Goal: Transaction & Acquisition: Purchase product/service

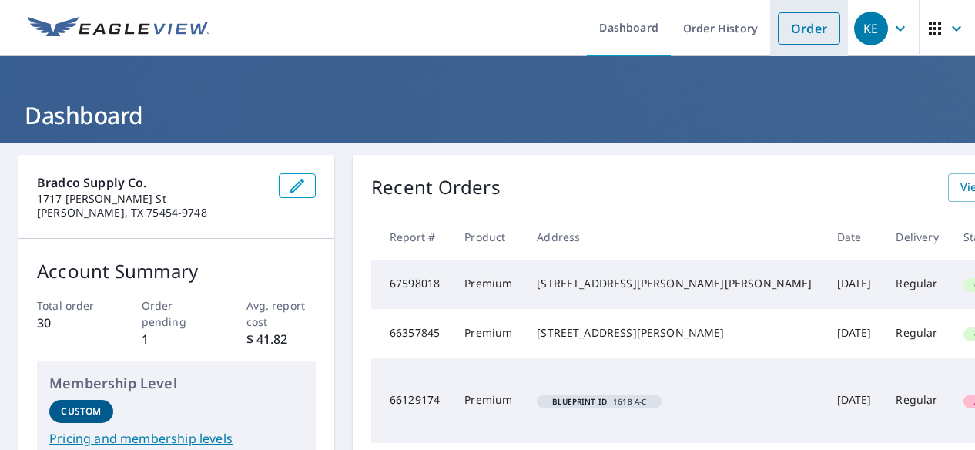
click at [793, 35] on link "Order" at bounding box center [809, 28] width 62 height 32
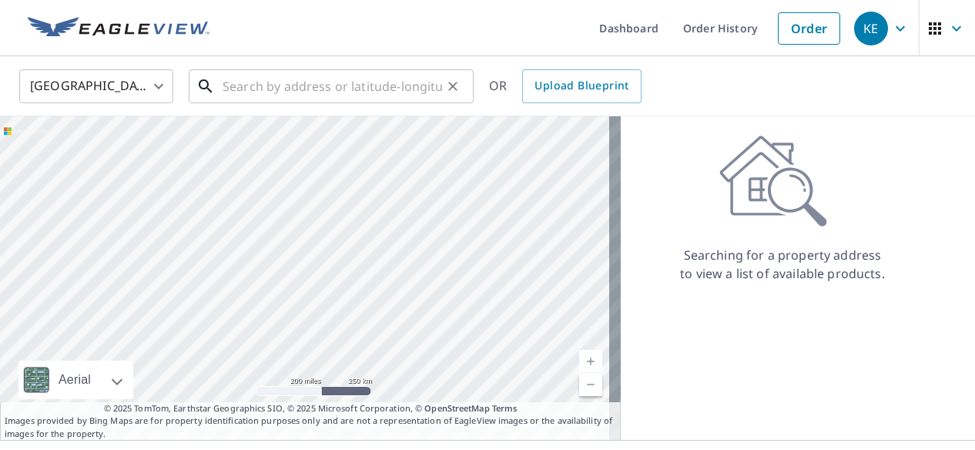
click at [246, 89] on input "text" at bounding box center [333, 86] width 220 height 43
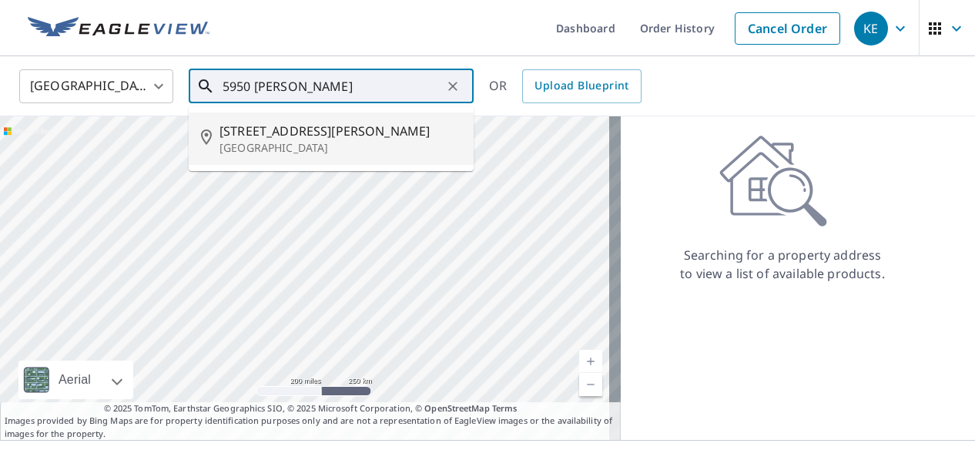
click at [255, 132] on span "[STREET_ADDRESS][PERSON_NAME]" at bounding box center [341, 131] width 242 height 18
type input "[STREET_ADDRESS][PERSON_NAME]"
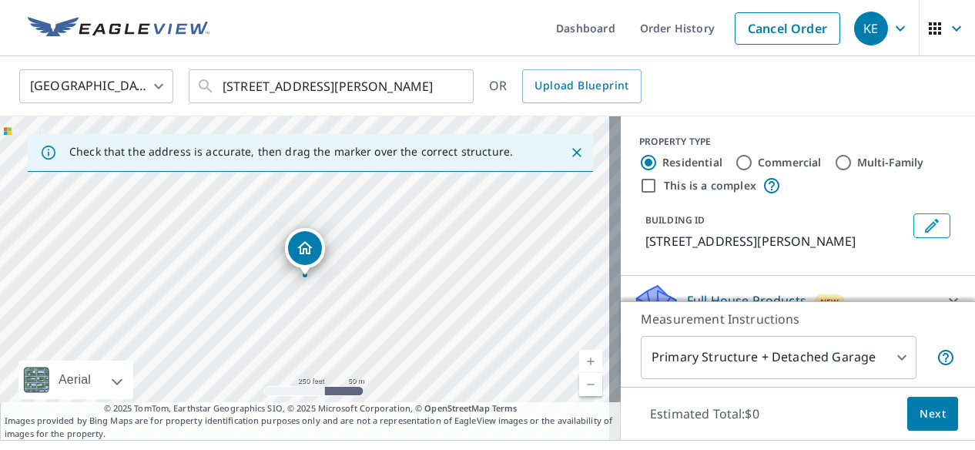
click at [579, 357] on link "Current Level 17, Zoom In" at bounding box center [590, 361] width 23 height 23
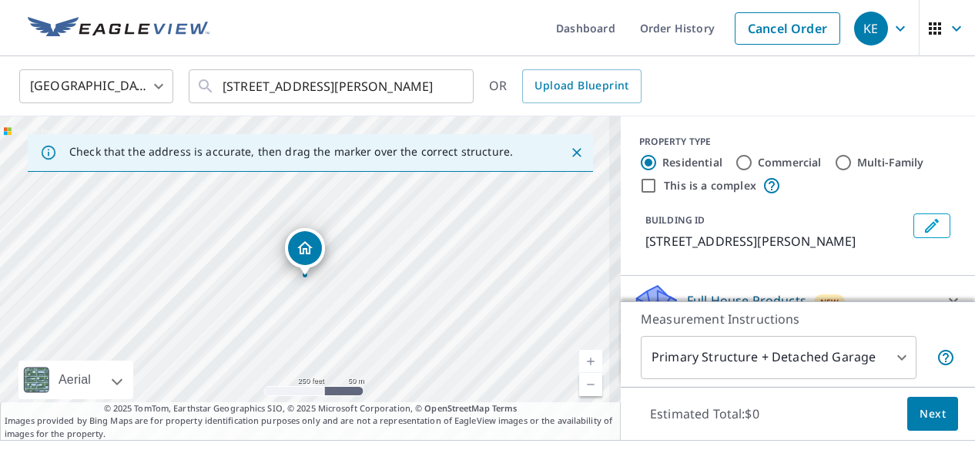
click at [579, 357] on link "Current Level 17, Zoom In" at bounding box center [590, 361] width 23 height 23
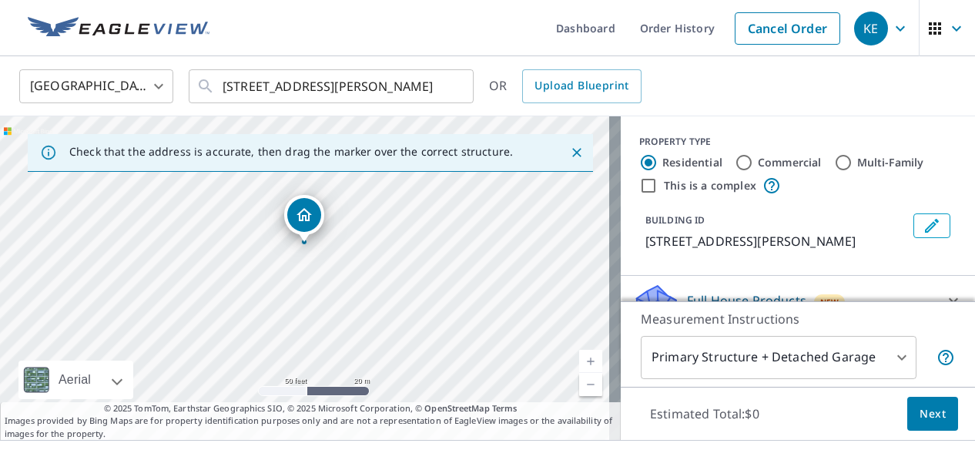
drag, startPoint x: 484, startPoint y: 307, endPoint x: 483, endPoint y: 273, distance: 33.1
click at [483, 273] on div "[STREET_ADDRESS][PERSON_NAME]" at bounding box center [310, 277] width 621 height 323
drag, startPoint x: 377, startPoint y: 232, endPoint x: 365, endPoint y: 213, distance: 22.9
click at [365, 213] on div "[STREET_ADDRESS][PERSON_NAME]" at bounding box center [310, 277] width 621 height 323
drag, startPoint x: 407, startPoint y: 300, endPoint x: 379, endPoint y: 223, distance: 81.1
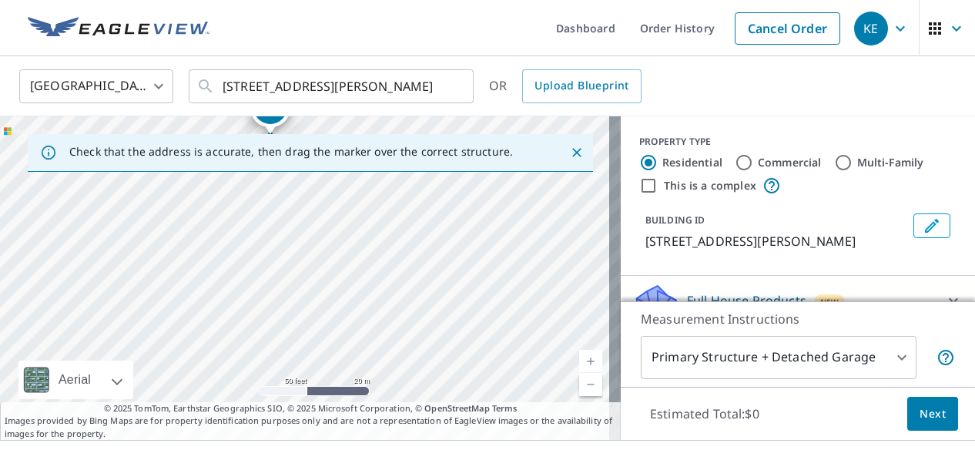
click at [379, 223] on div "[STREET_ADDRESS][PERSON_NAME]" at bounding box center [310, 277] width 621 height 323
drag, startPoint x: 302, startPoint y: 263, endPoint x: 284, endPoint y: 293, distance: 34.9
click at [284, 293] on div "[STREET_ADDRESS][PERSON_NAME]" at bounding box center [310, 277] width 621 height 323
drag, startPoint x: 379, startPoint y: 297, endPoint x: 334, endPoint y: 250, distance: 65.4
click at [334, 250] on div "[STREET_ADDRESS][PERSON_NAME]" at bounding box center [310, 277] width 621 height 323
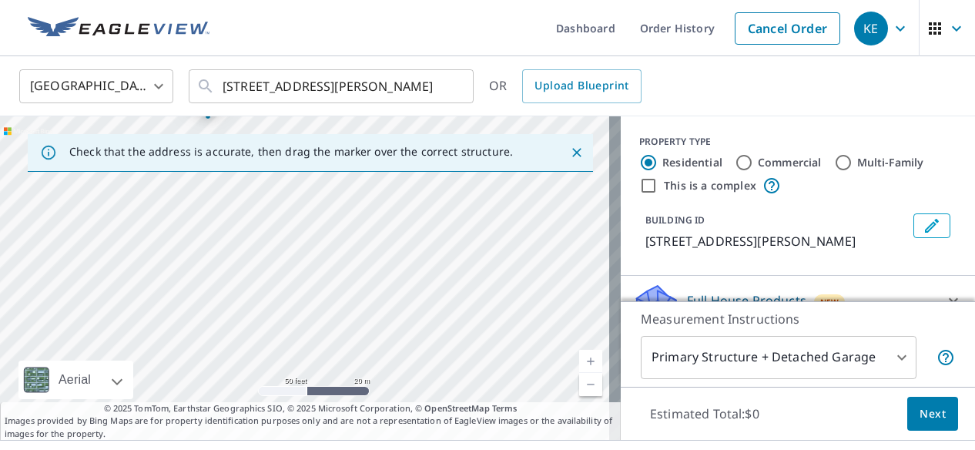
click at [922, 413] on span "Next" at bounding box center [933, 413] width 26 height 19
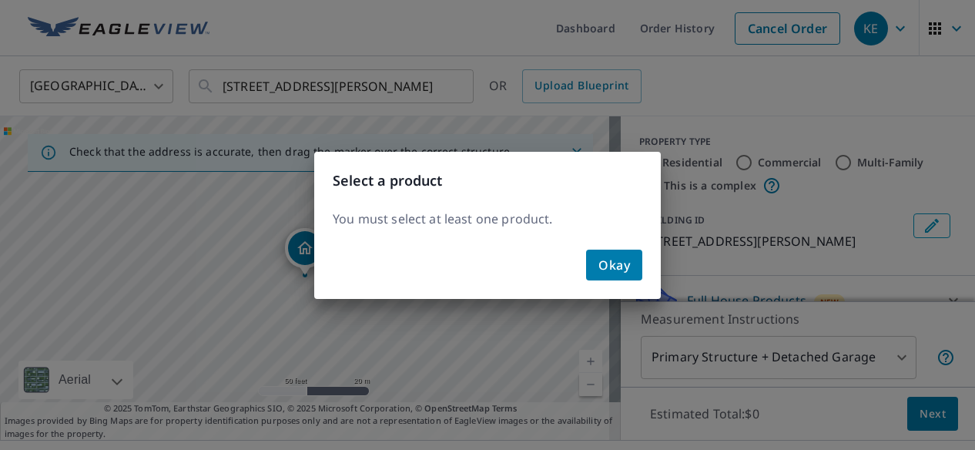
click at [596, 259] on button "Okay" at bounding box center [614, 265] width 56 height 31
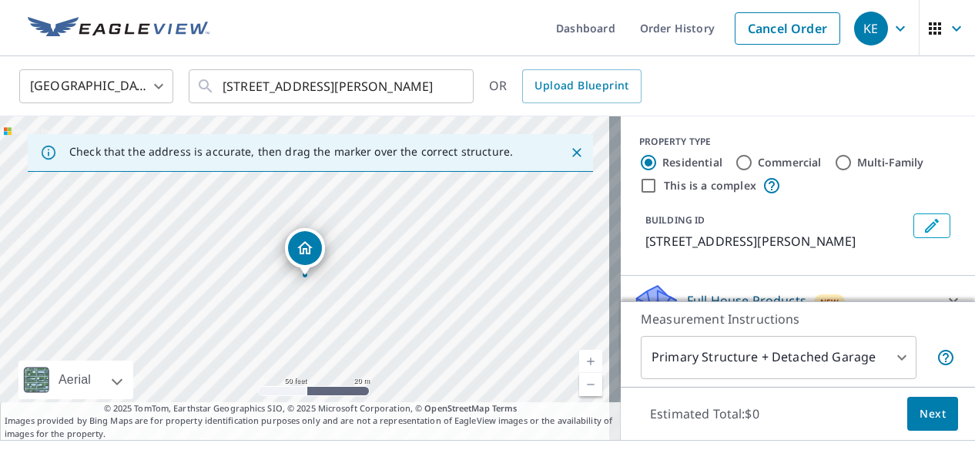
click at [712, 355] on body "KE KE Dashboard Order History Cancel Order KE [GEOGRAPHIC_DATA] US ​ [STREET_AD…" at bounding box center [487, 225] width 975 height 450
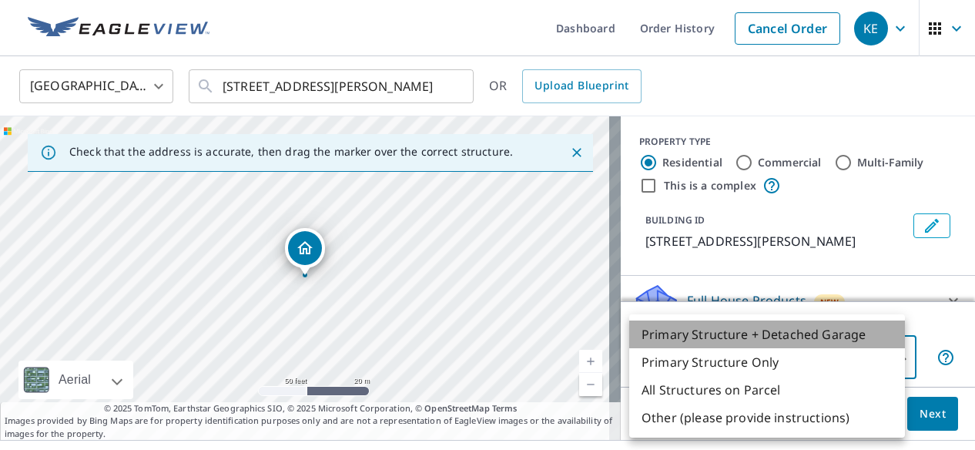
click at [749, 335] on li "Primary Structure + Detached Garage" at bounding box center [767, 334] width 276 height 28
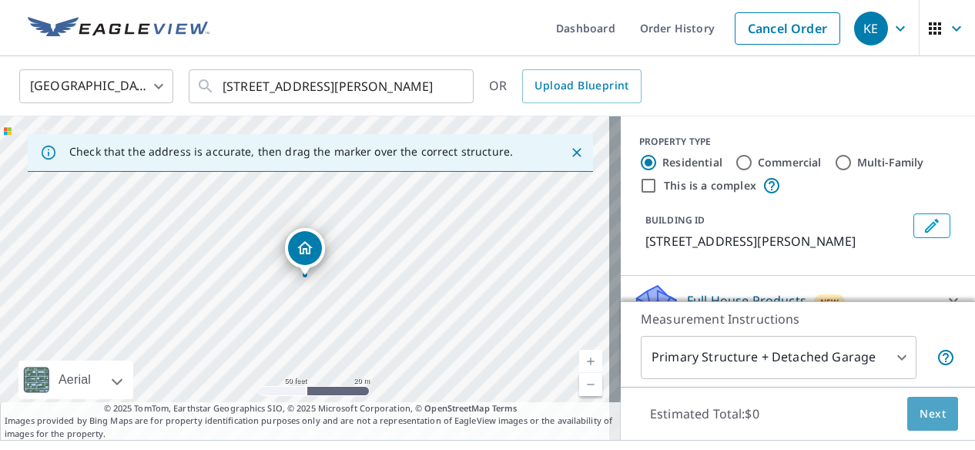
click at [920, 418] on span "Next" at bounding box center [933, 413] width 26 height 19
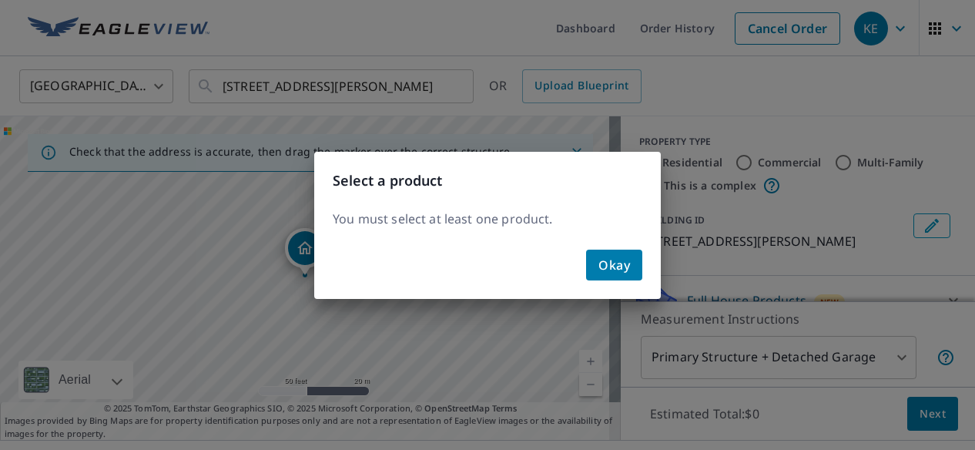
click at [611, 261] on span "Okay" at bounding box center [614, 265] width 32 height 22
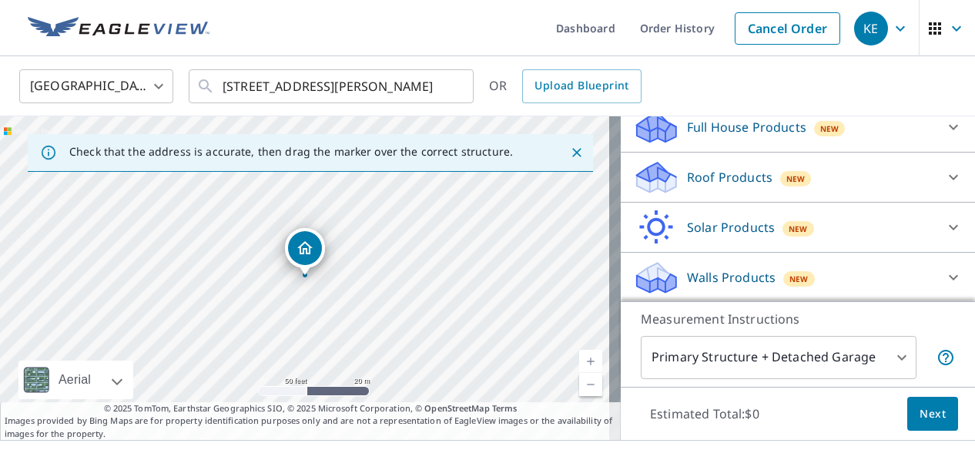
scroll to position [166, 0]
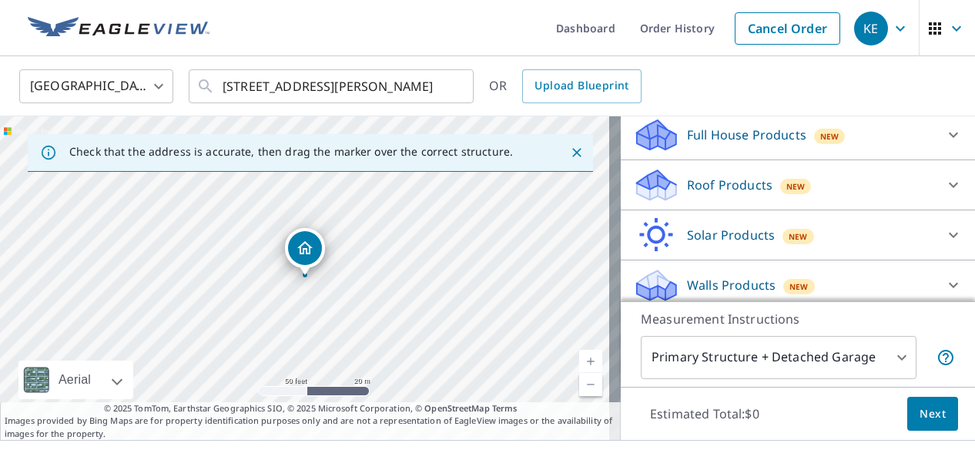
click at [712, 182] on p "Roof Products" at bounding box center [729, 185] width 85 height 18
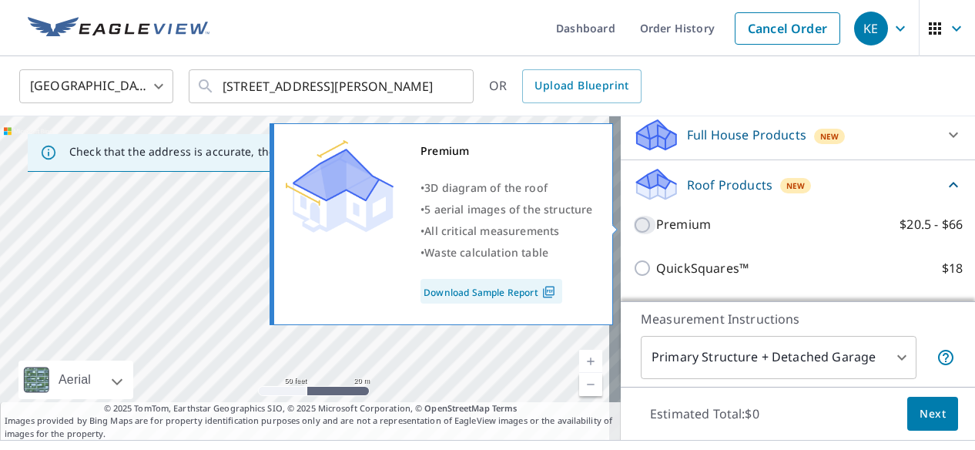
click at [633, 226] on input "Premium $20.5 - $66" at bounding box center [644, 225] width 23 height 18
checkbox input "true"
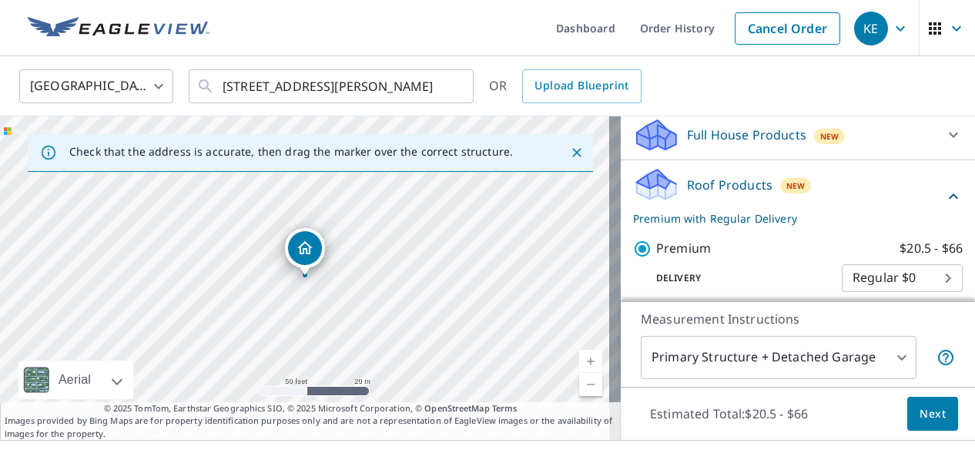
click at [920, 422] on span "Next" at bounding box center [933, 413] width 26 height 19
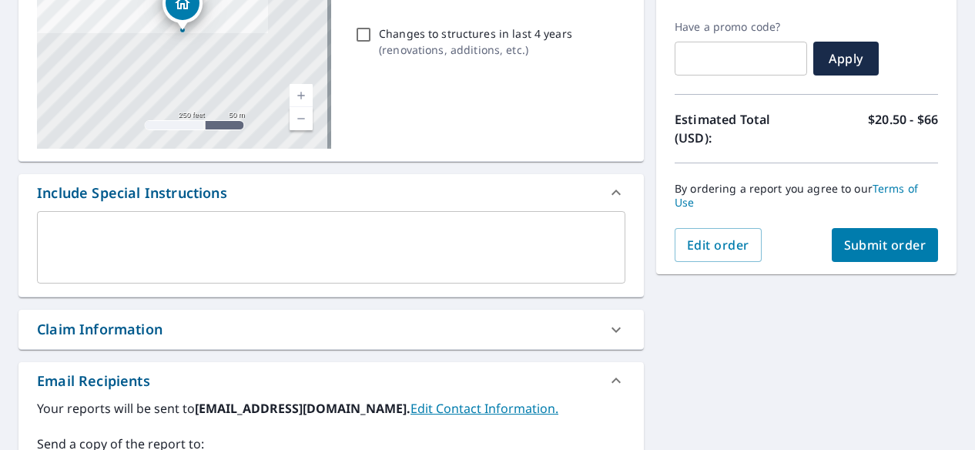
scroll to position [256, 0]
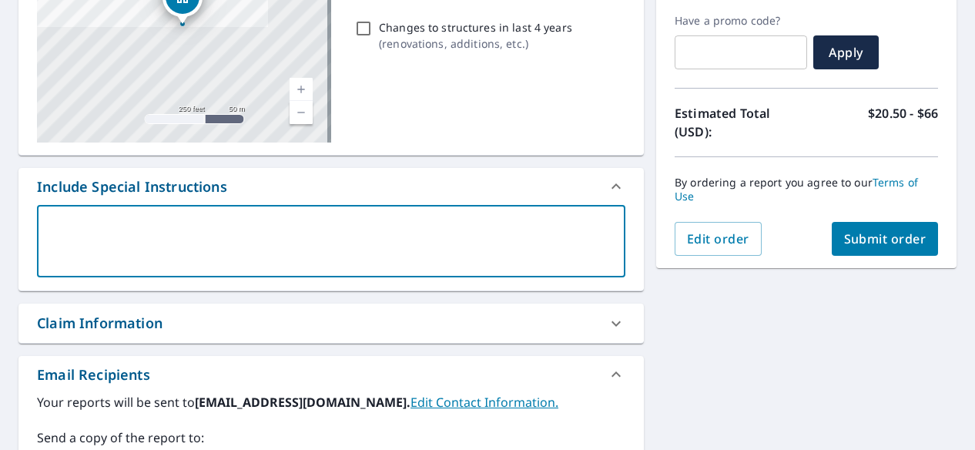
click at [85, 226] on textarea at bounding box center [331, 242] width 567 height 44
type textarea "N"
type textarea "x"
type textarea "Ne"
type textarea "x"
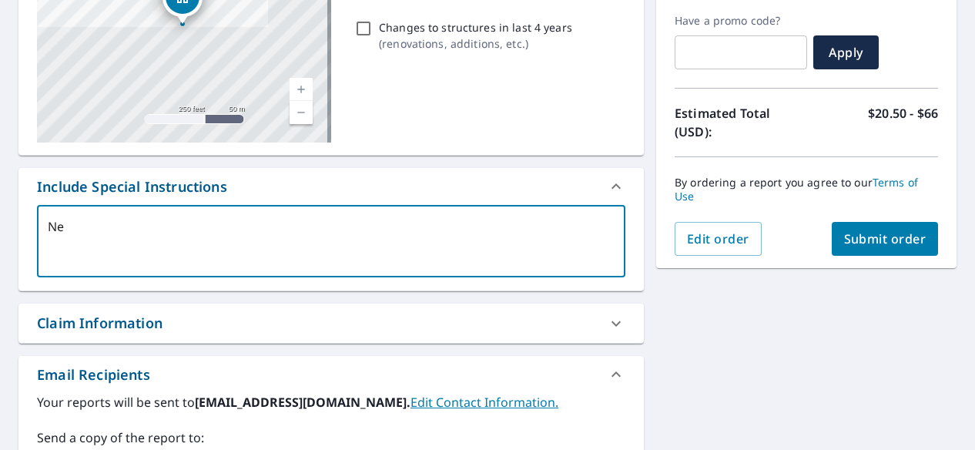
type textarea "Nee"
type textarea "x"
type textarea "Need"
type textarea "x"
type textarea "Need"
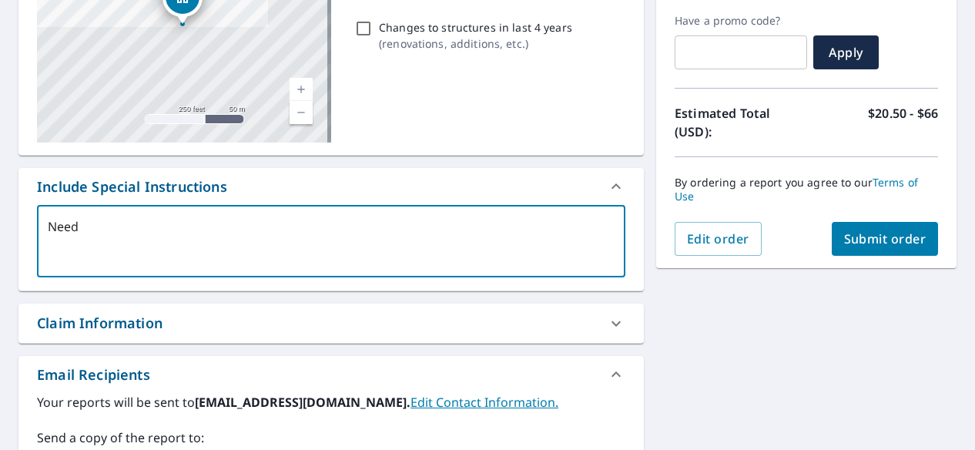
type textarea "x"
type textarea "Need o"
type textarea "x"
type textarea "Need on"
type textarea "x"
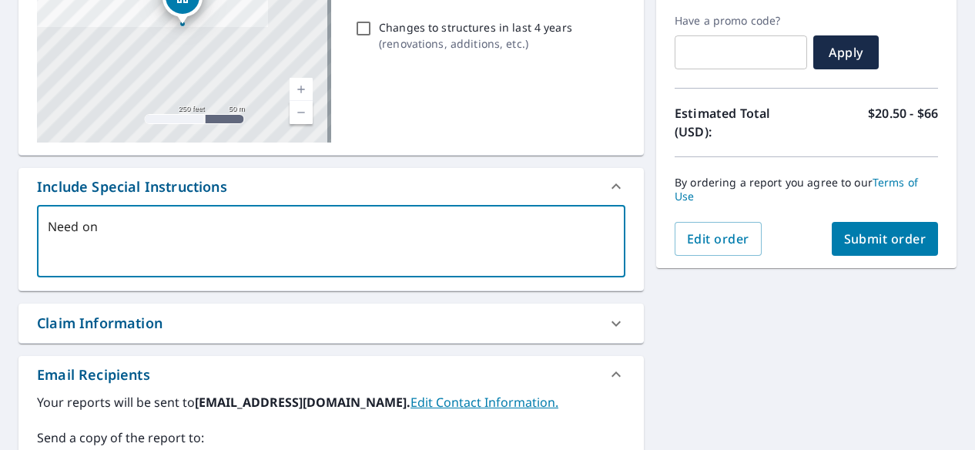
type textarea "Need onl"
type textarea "x"
type textarea "Need only"
type textarea "x"
type textarea "Need only"
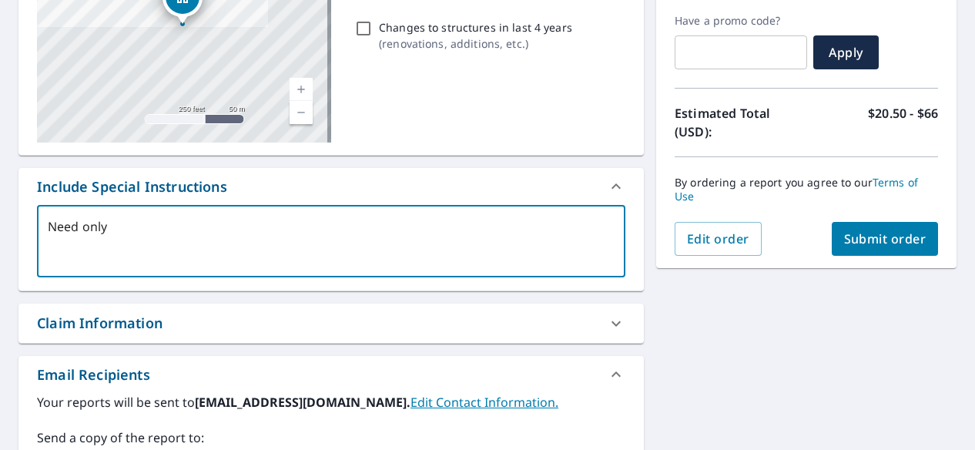
type textarea "x"
type textarea "Need only t"
type textarea "x"
type textarea "Need only th"
type textarea "x"
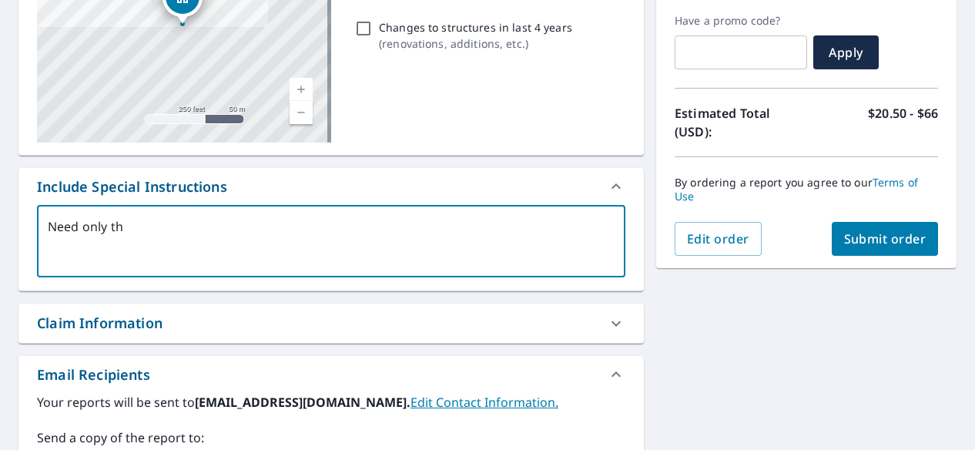
type textarea "Need only the"
type textarea "x"
type textarea "Need only the"
type textarea "x"
type textarea "Need only the 2"
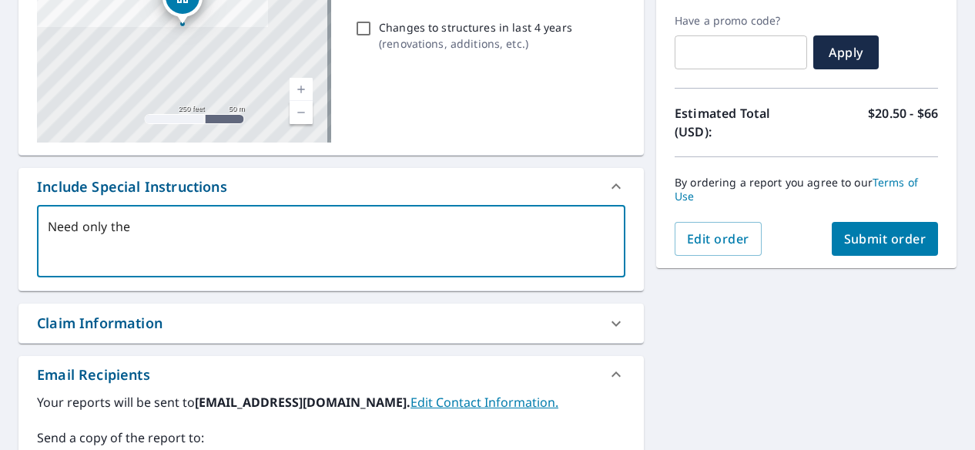
type textarea "x"
type textarea "Need only the 2"
type textarea "x"
type textarea "Need only the 2 b"
type textarea "x"
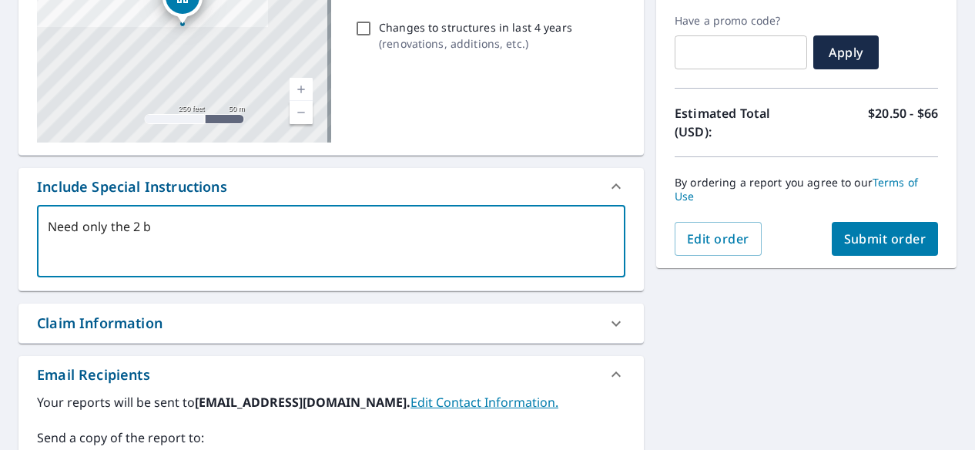
type textarea "Need only the 2 bu"
type textarea "x"
type textarea "Need only the 2 [PERSON_NAME]"
type textarea "x"
type textarea "Need only the 2 buil"
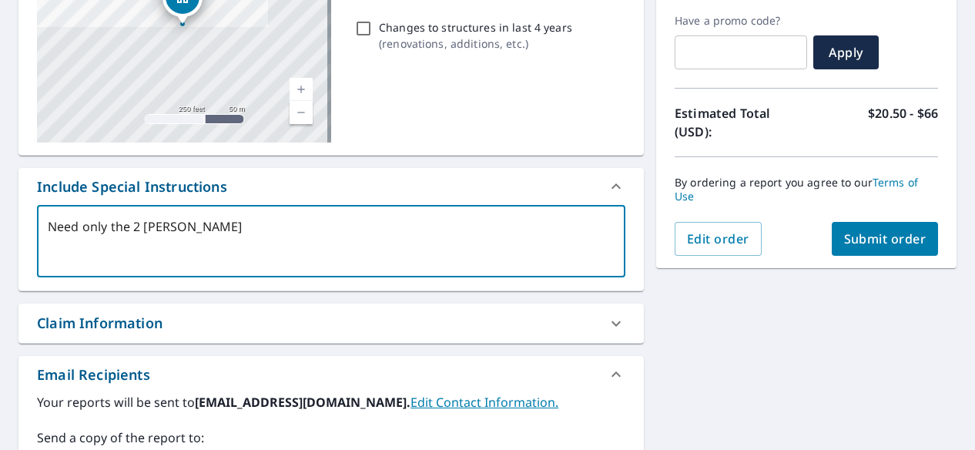
type textarea "x"
type textarea "Need only the 2 build"
type textarea "x"
type textarea "Need only the 2 buildi"
type textarea "x"
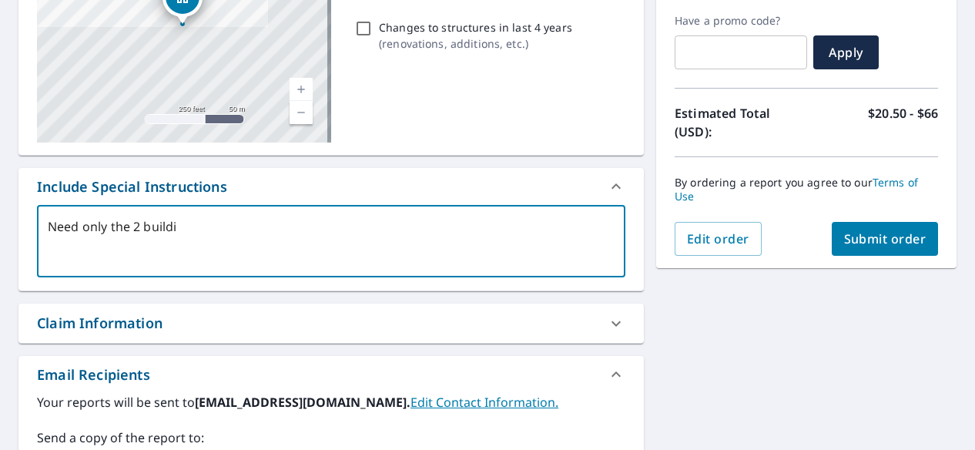
type textarea "Need only the 2 buildin"
type textarea "x"
type textarea "Need only the 2 building"
type textarea "x"
type textarea "Need only the 2 buildings"
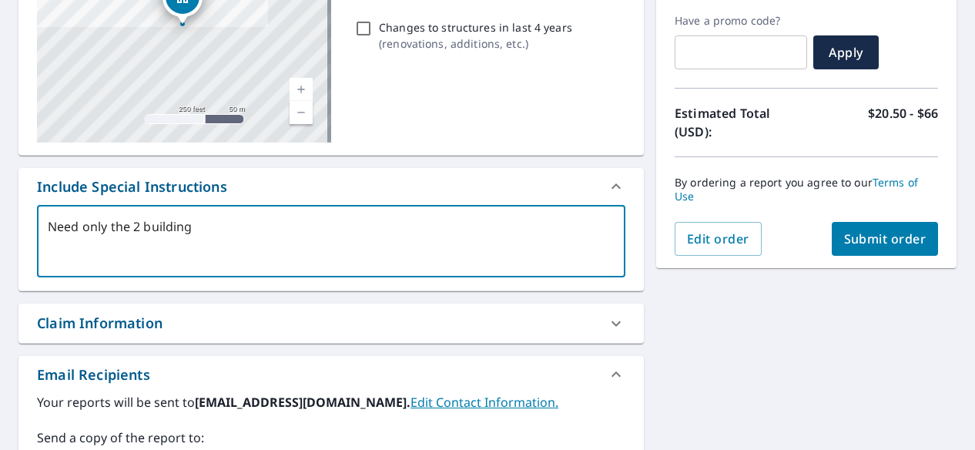
type textarea "x"
type textarea "Need only the 2 buildings"
type textarea "x"
type textarea "Need only the 2 buildings t"
type textarea "x"
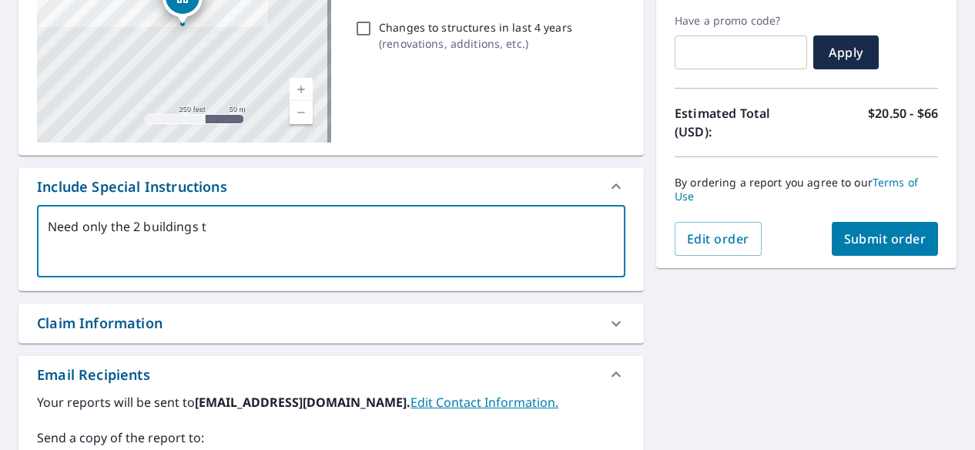
type textarea "Need only the 2 buildings th"
type textarea "x"
type textarea "Need only the 2 buildings tha"
type textarea "x"
type textarea "Need only the 2 buildings that"
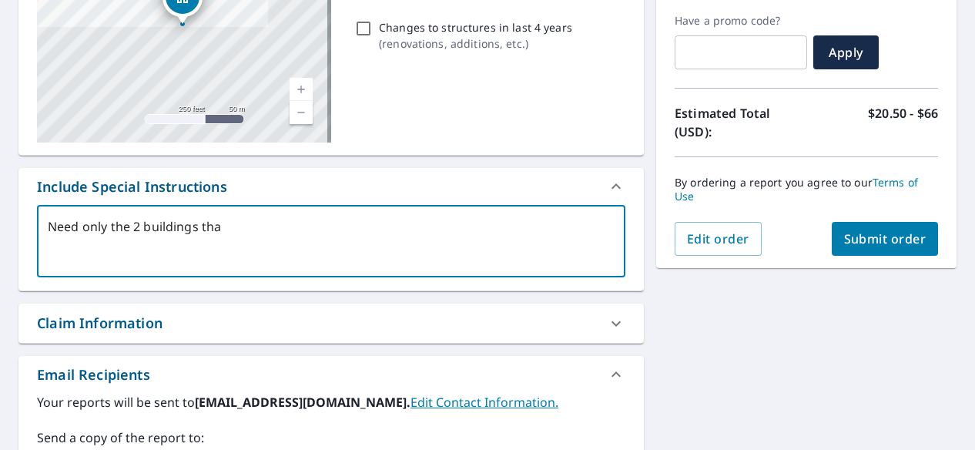
type textarea "x"
type textarea "Need only the 2 buildings that"
type textarea "x"
type textarea "Need only the 2 buildings that h"
type textarea "x"
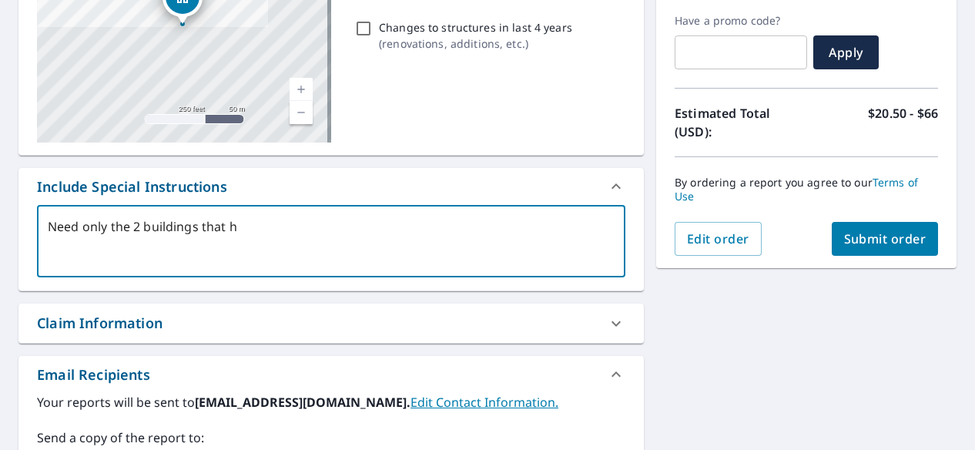
type textarea "Need only the 2 buildings that ha"
type textarea "x"
type textarea "Need only the 2 buildings that hav"
type textarea "x"
type textarea "Need only the 2 buildings that have"
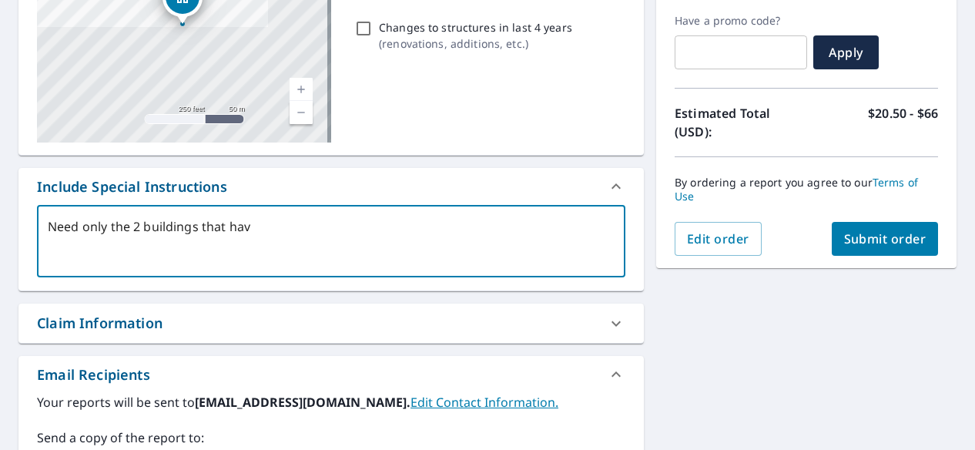
type textarea "x"
type textarea "Need only the 2 buildings that have"
type textarea "x"
type textarea "Need only the 2 buildings that have s"
type textarea "x"
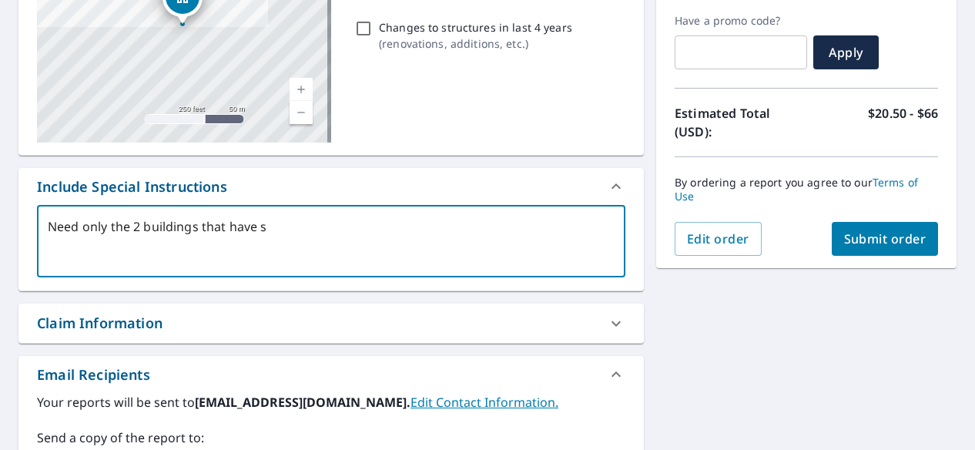
type textarea "Need only the 2 buildings that have sh"
type textarea "x"
type textarea "Need only the 2 buildings that have shi"
type textarea "x"
type textarea "Need only the 2 buildings that have shin"
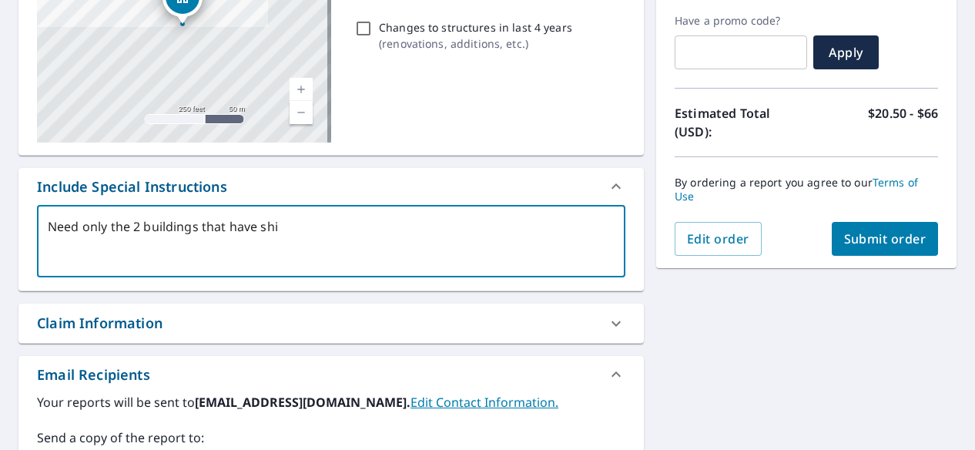
type textarea "x"
type textarea "Need only the 2 buildings that have shing"
type textarea "x"
type textarea "Need only the 2 buildings that have shingl"
type textarea "x"
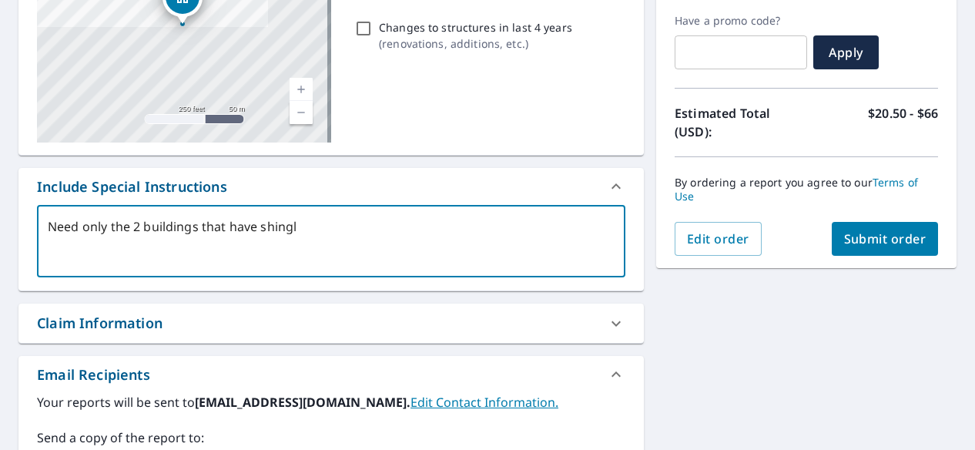
type textarea "Need only the 2 buildings that have shingle"
type textarea "x"
type textarea "Need only the 2 buildings that have shingle"
type textarea "x"
type textarea "Need only the 2 buildings that have shingle r"
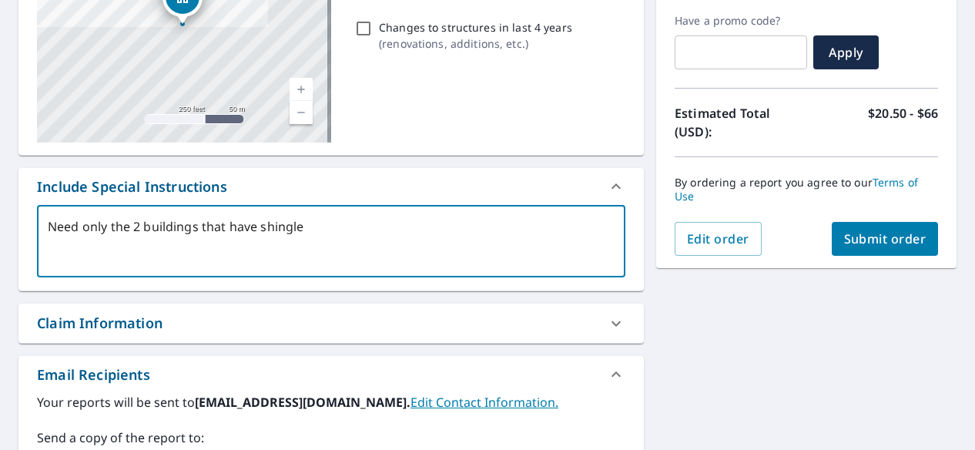
type textarea "x"
type textarea "Need only the 2 buildings that have shingle ro"
type textarea "x"
type textarea "Need only the 2 buildings that have shingle roo"
type textarea "x"
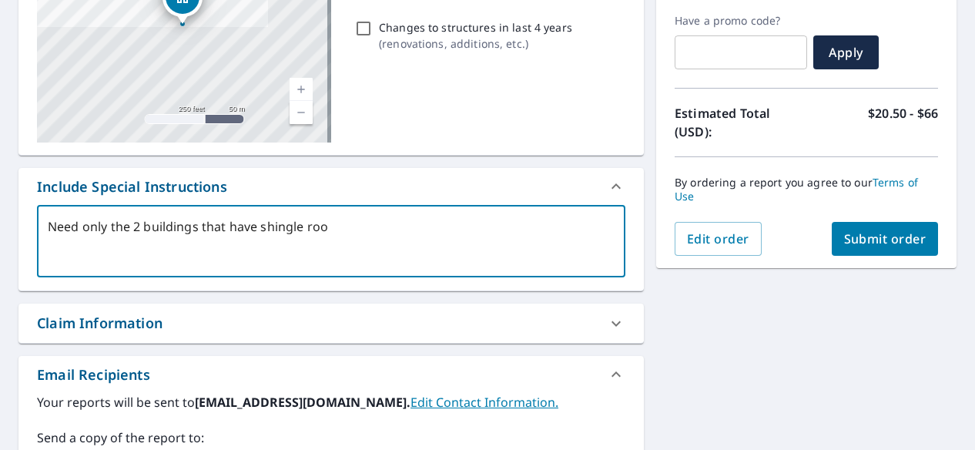
type textarea "Need only the 2 buildings that have shingle roof"
type textarea "x"
type textarea "Need only the 2 buildings that have shingle roofi"
type textarea "x"
type textarea "Need only the 2 buildings that have shingle roofin"
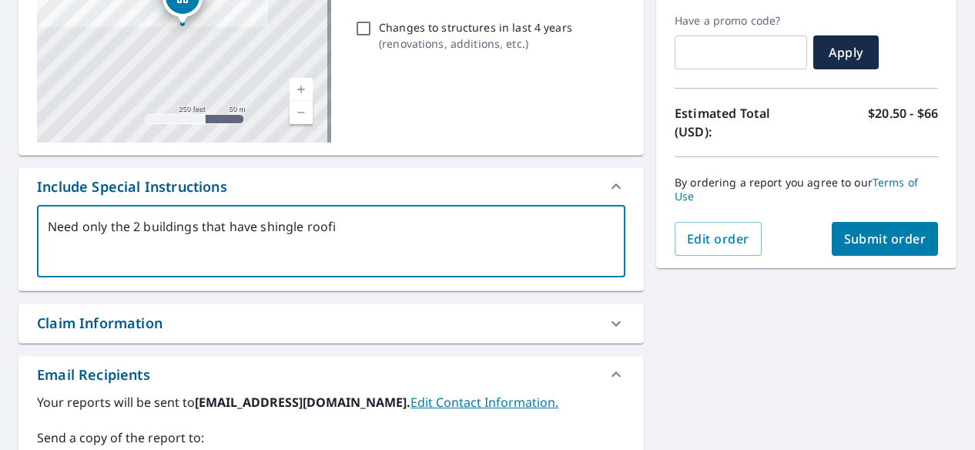
type textarea "x"
type textarea "Need only the 2 buildings that have shingle roofing"
type textarea "x"
type textarea "Need only the 2 buildings that have shingle roofing"
type textarea "x"
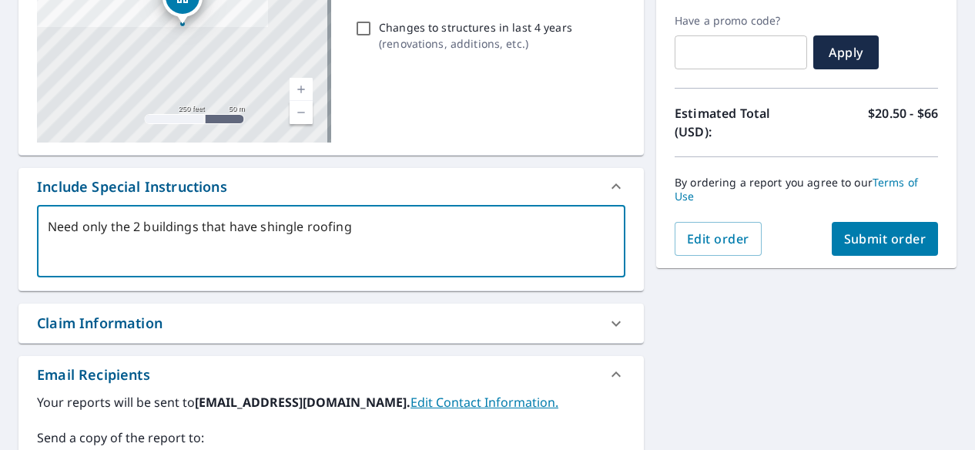
type textarea "Need only the 2 buildings that have shingle roofing o"
type textarea "x"
type textarea "Need only the 2 buildings that have shingle roofing on"
type textarea "x"
type textarea "Need only the 2 buildings that have shingle roofing on"
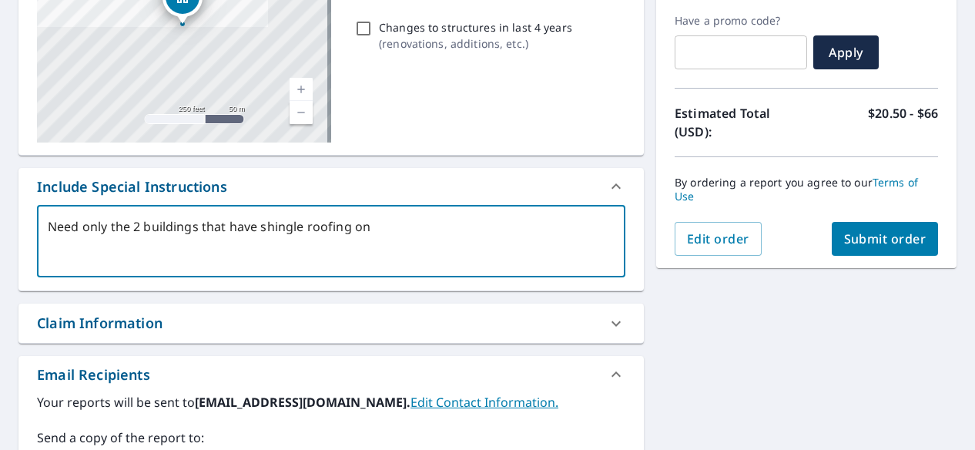
type textarea "x"
type textarea "Need only the 2 buildings that have shingle roofing on t"
type textarea "x"
type textarea "Need only the 2 buildings that have shingle roofing on th"
type textarea "x"
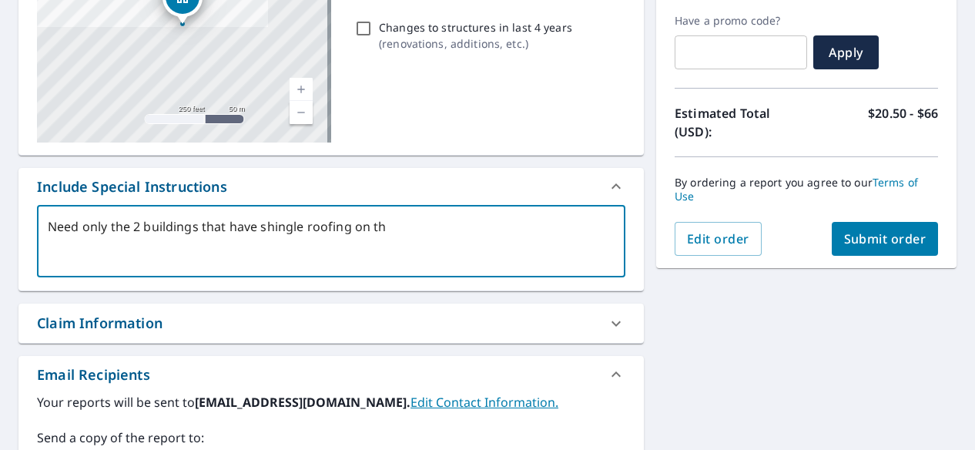
type textarea "Need only the 2 buildings that have shingle roofing on the"
type textarea "x"
type textarea "Need only the 2 buildings that have shingle roofing on them"
type textarea "x"
type textarea "Need only the 2 buildings that have shingle roofing on them"
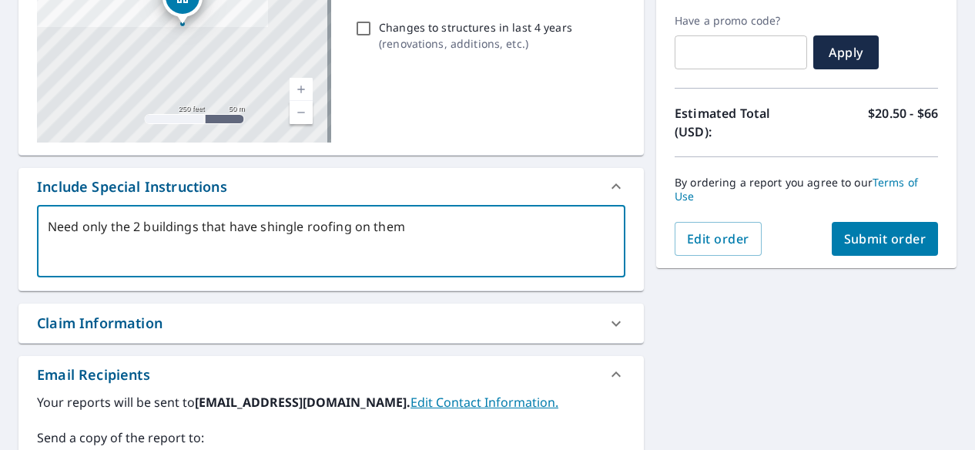
type textarea "x"
type textarea "Need only the 2 buildings that have shingle roofing on them"
type textarea "x"
type textarea "Need only the 2 buildings that have shingle roofing on them M"
type textarea "x"
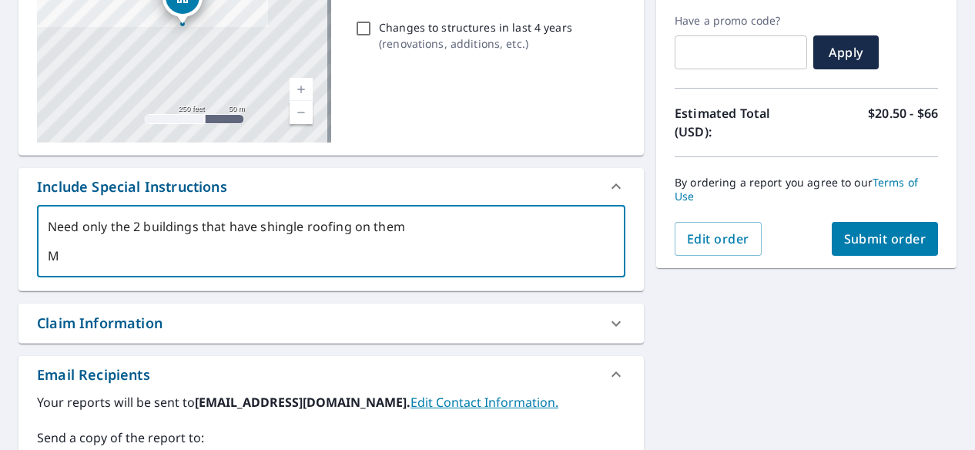
scroll to position [0, 0]
type textarea "Need only the 2 buildings that have shingle roofing on them Me"
type textarea "x"
type textarea "Need only the 2 buildings that have shingle roofing on them Met"
type textarea "x"
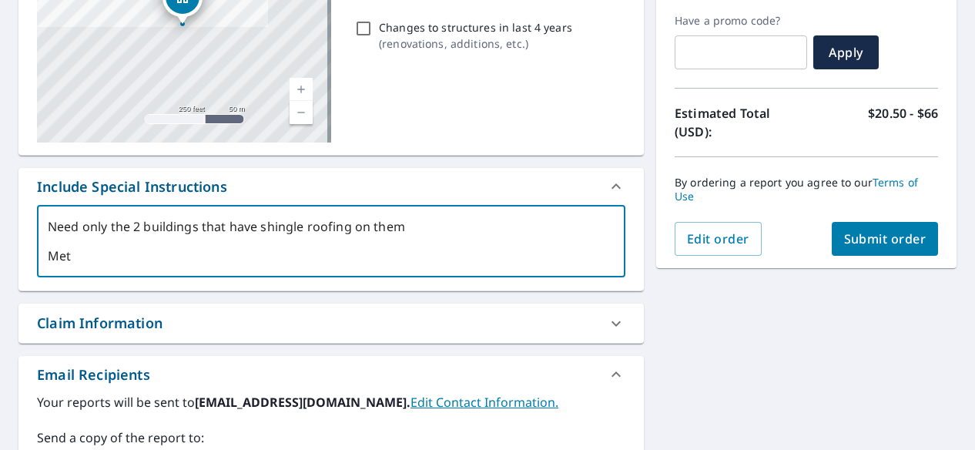
type textarea "Need only the 2 buildings that have shingle roofing on them Meta"
type textarea "x"
type textarea "Need only the 2 buildings that have shingle roofing on them Metal"
type textarea "x"
type textarea "Need only the 2 buildings that have shingle roofing on them Metal"
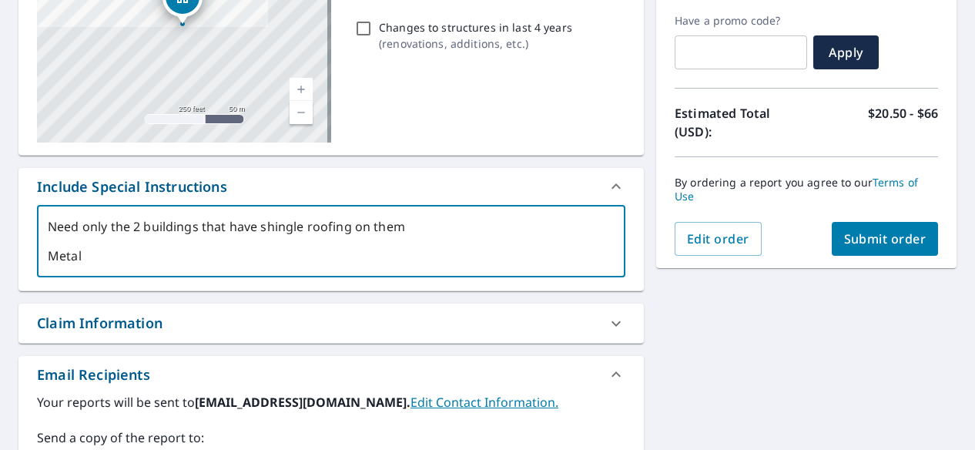
type textarea "x"
type textarea "Need only the 2 buildings that have shingle roofing on them Metal b"
type textarea "x"
type textarea "Need only the 2 buildings that have shingle roofing on them Metal bu"
type textarea "x"
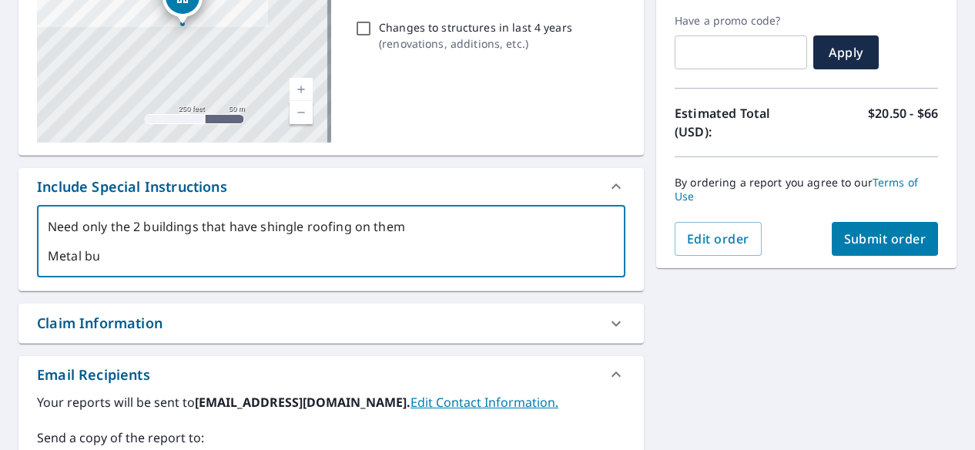
type textarea "Need only the 2 buildings that have shingle roofing on them Metal [PERSON_NAME]"
type textarea "x"
type textarea "Need only the 2 buildings that have shingle roofing on them Metal buil"
type textarea "x"
type textarea "Need only the 2 buildings that have shingle roofing on them Metal build"
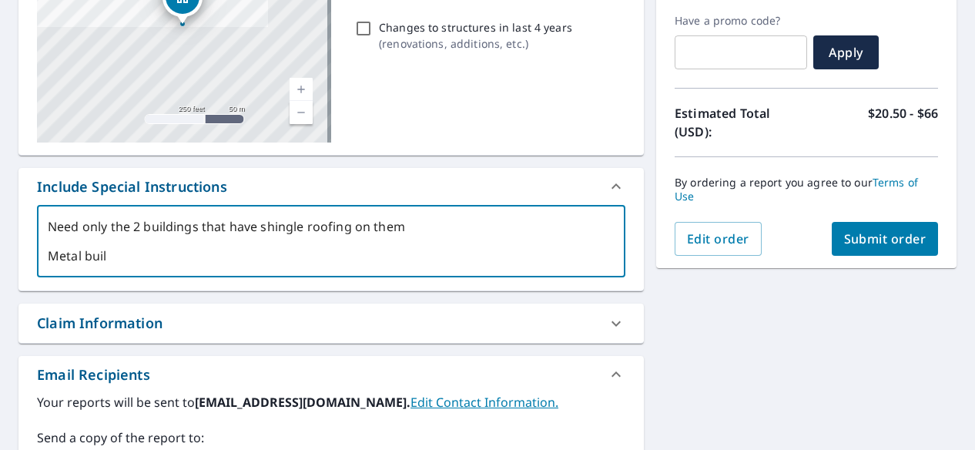
type textarea "x"
type textarea "Need only the 2 buildings that have shingle roofing on them Metal buildi"
type textarea "x"
type textarea "Need only the 2 buildings that have shingle roofing on them Metal buildin"
type textarea "x"
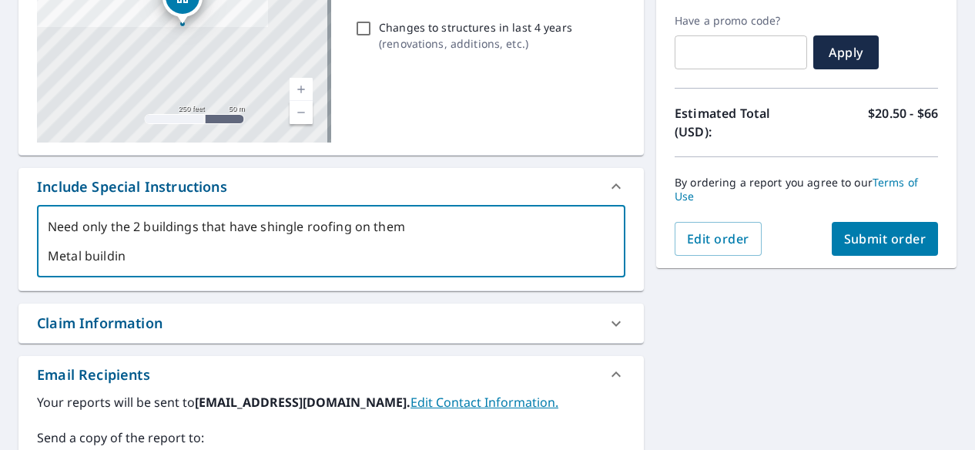
type textarea "Need only the 2 buildings that have shingle roofing on them Metal building"
type textarea "x"
type textarea "Need only the 2 buildings that have shingle roofing on them Metal buildings"
type textarea "x"
type textarea "Need only the 2 buildings that have shingle roofing on them Metal buildings"
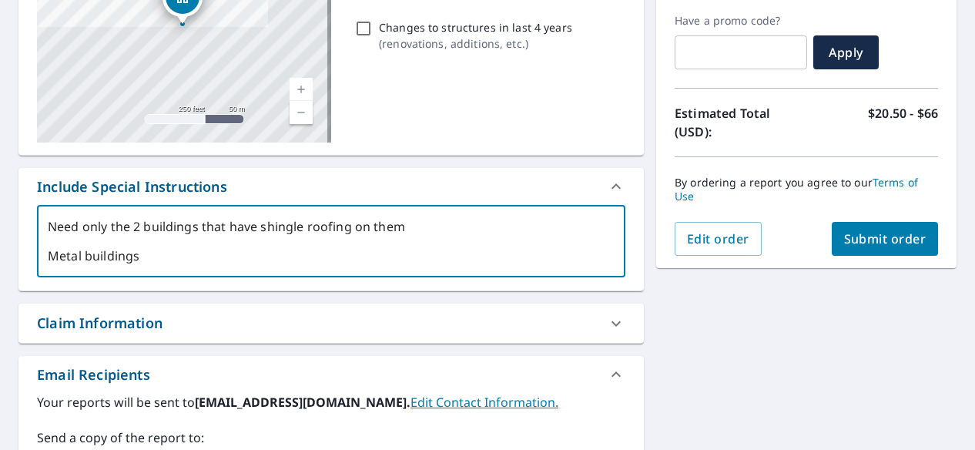
type textarea "x"
type textarea "Need only the 2 buildings that have shingle roofing on them Metal buildings d"
type textarea "x"
type textarea "Need only the 2 buildings that have shingle roofing on them Metal buildings do"
type textarea "x"
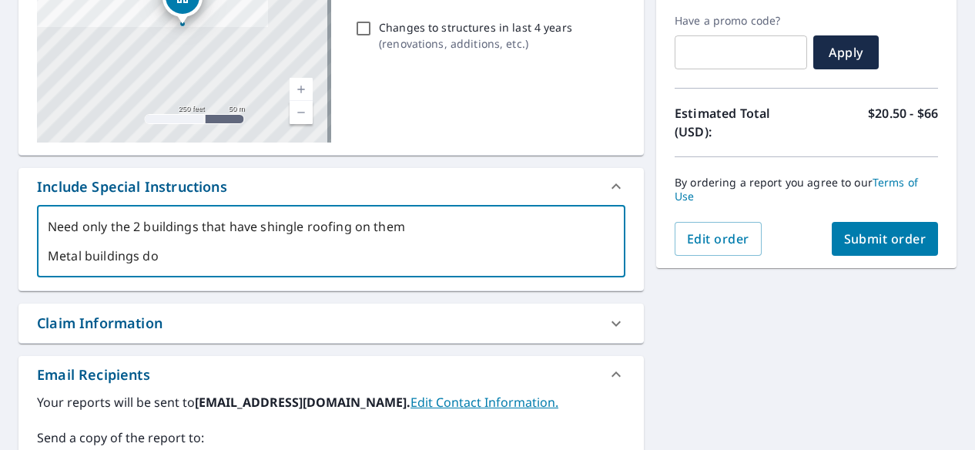
type textarea "Need only the 2 buildings that have shingle roofing on them Metal buildings do"
type textarea "x"
type textarea "Need only the 2 buildings that have shingle roofing on them Metal buildings do n"
type textarea "x"
type textarea "Need only the 2 buildings that have shingle roofing on them Metal buildings do …"
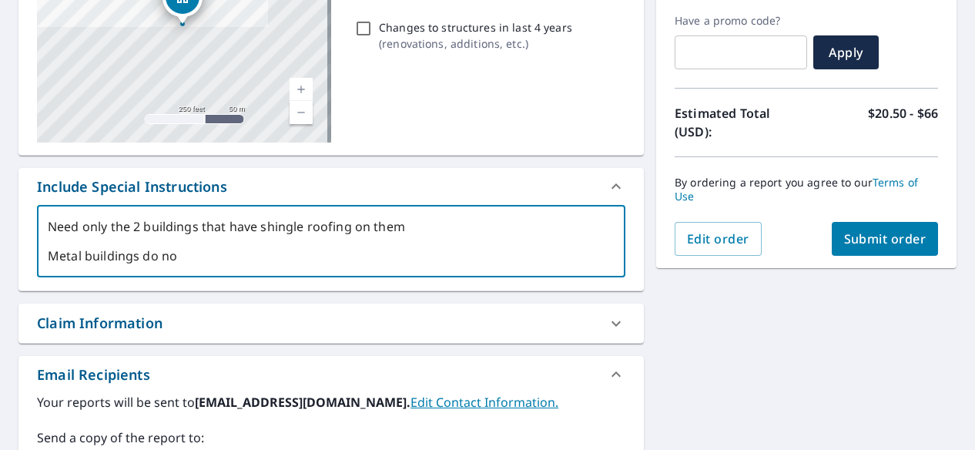
type textarea "x"
type textarea "Need only the 2 buildings that have shingle roofing on them Metal buildings do …"
type textarea "x"
type textarea "Need only the 2 buildings that have shingle roofing on them Metal buildings do …"
type textarea "x"
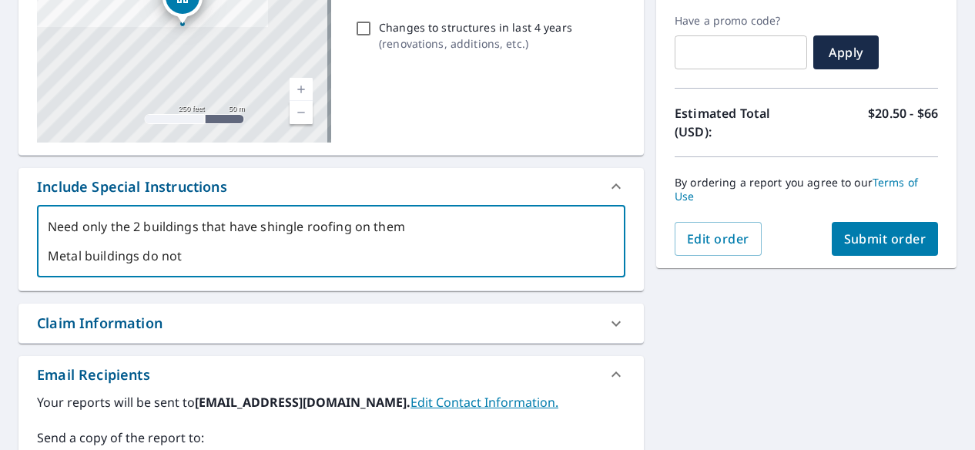
type textarea "Need only the 2 buildings that have shingle roofing on them Metal buildings do …"
type textarea "x"
type textarea "Need only the 2 buildings that have shingle roofing on them Metal buildings do …"
type textarea "x"
type textarea "Need only the 2 buildings that have shingle roofing on them Metal buildings do …"
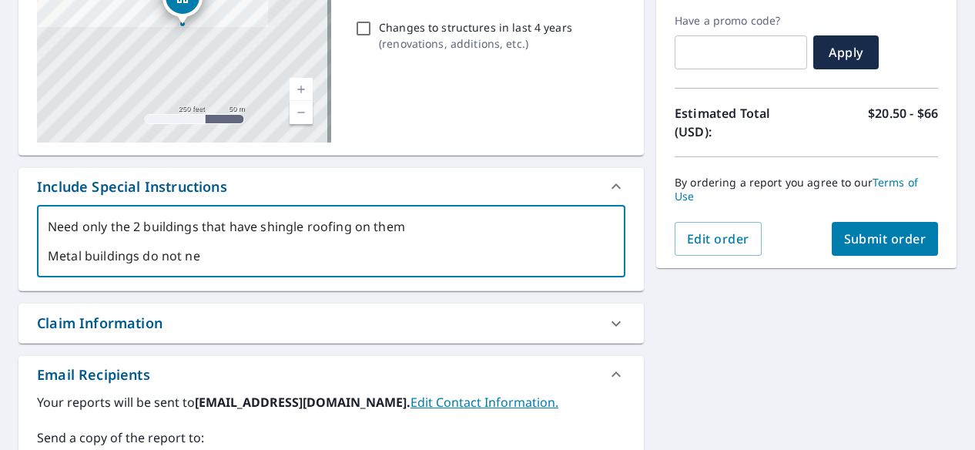
type textarea "x"
type textarea "Need only the 2 buildings that have shingle roofing on them Metal buildings do …"
type textarea "x"
type textarea "Need only the 2 buildings that have shingle roofing on them Metal buildings do …"
type textarea "x"
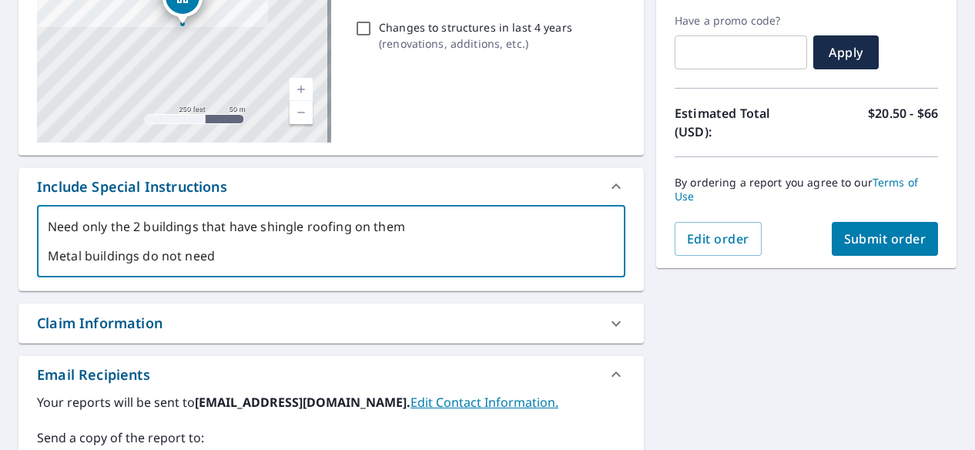
type textarea "Need only the 2 buildings that have shingle roofing on them Metal buildings do …"
type textarea "x"
type textarea "Need only the 2 buildings that have shingle roofing on them Metal buildings do …"
type textarea "x"
type textarea "Need only the 2 buildings that have shingle roofing on them Metal buildings do …"
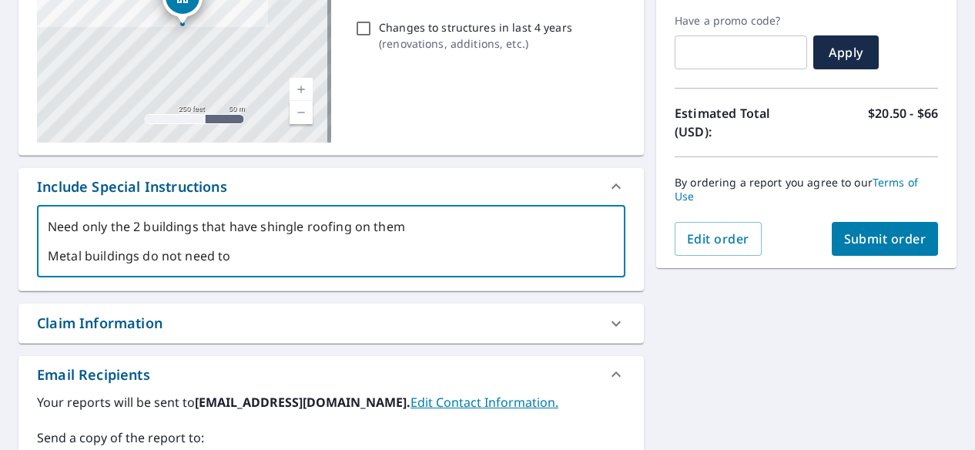
type textarea "x"
type textarea "Need only the 2 buildings that have shingle roofing on them Metal buildings do …"
type textarea "x"
type textarea "Need only the 2 buildings that have shingle roofing on them Metal buildings do …"
type textarea "x"
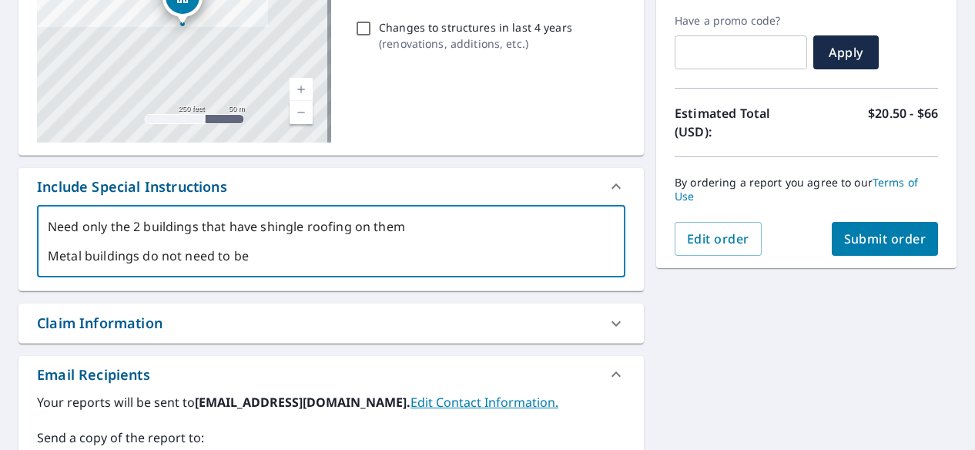
type textarea "Need only the 2 buildings that have shingle roofing on them Metal buildings do …"
type textarea "x"
type textarea "Need only the 2 buildings that have shingle roofing on them Metal buildings do …"
type textarea "x"
type textarea "Need only the 2 buildings that have shingle roofing on them Metal buildings do …"
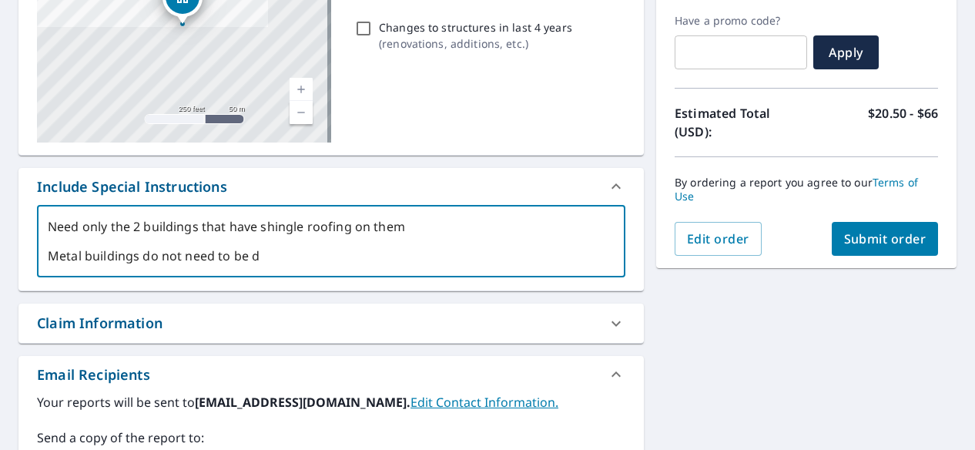
type textarea "x"
type textarea "Need only the 2 buildings that have shingle roofing on them Metal buildings do …"
type textarea "x"
type textarea "Need only the 2 buildings that have shingle roofing on them Metal buildings do …"
type textarea "x"
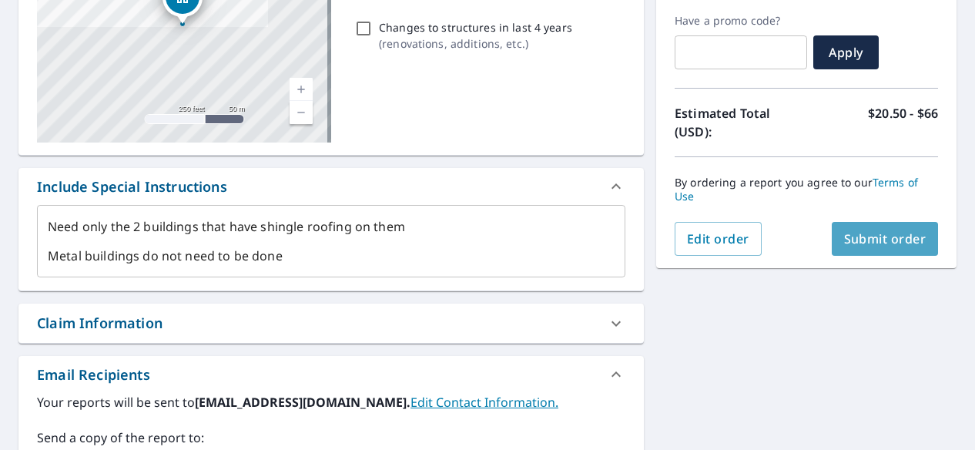
click at [845, 238] on span "Submit order" at bounding box center [885, 238] width 82 height 17
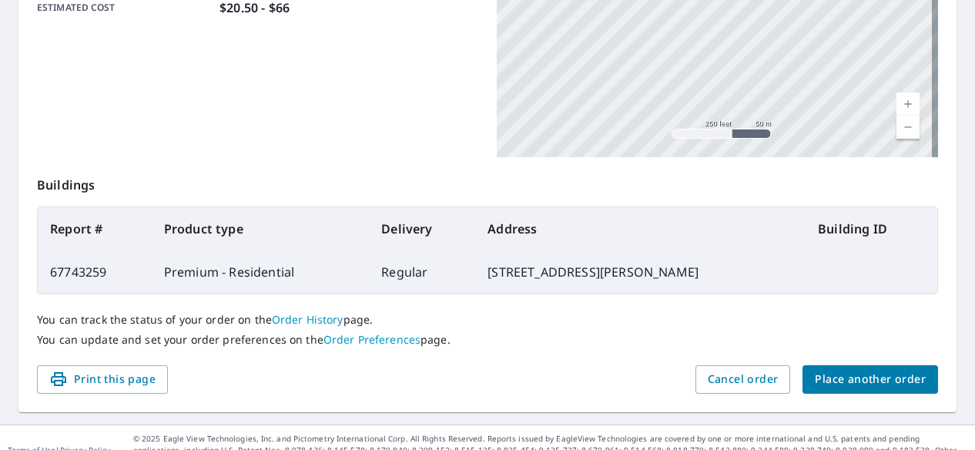
scroll to position [455, 0]
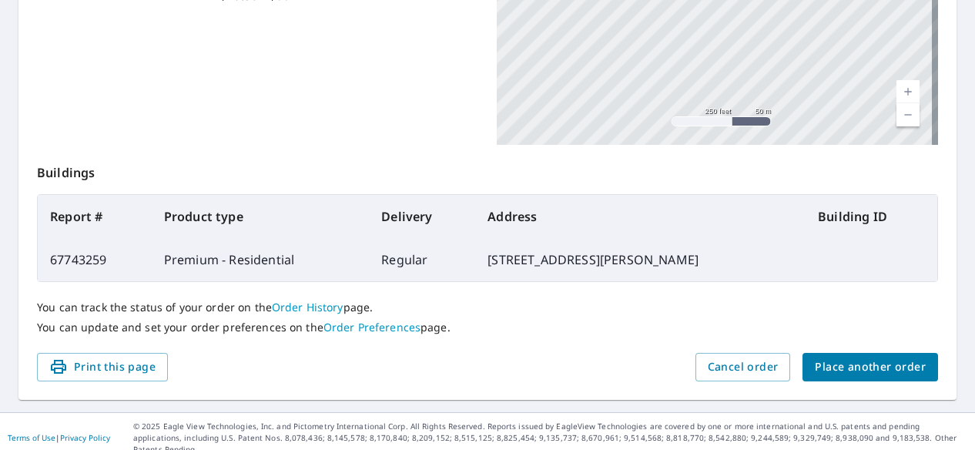
click at [850, 366] on span "Place another order" at bounding box center [870, 366] width 111 height 19
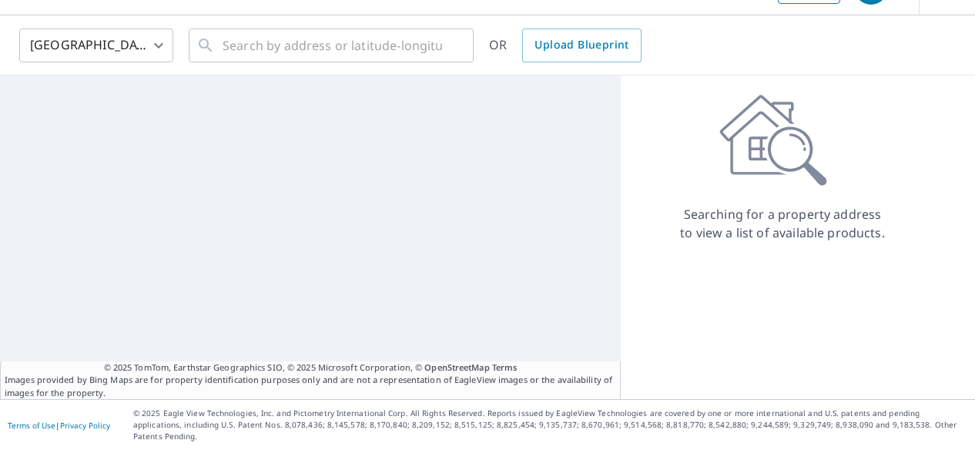
scroll to position [29, 0]
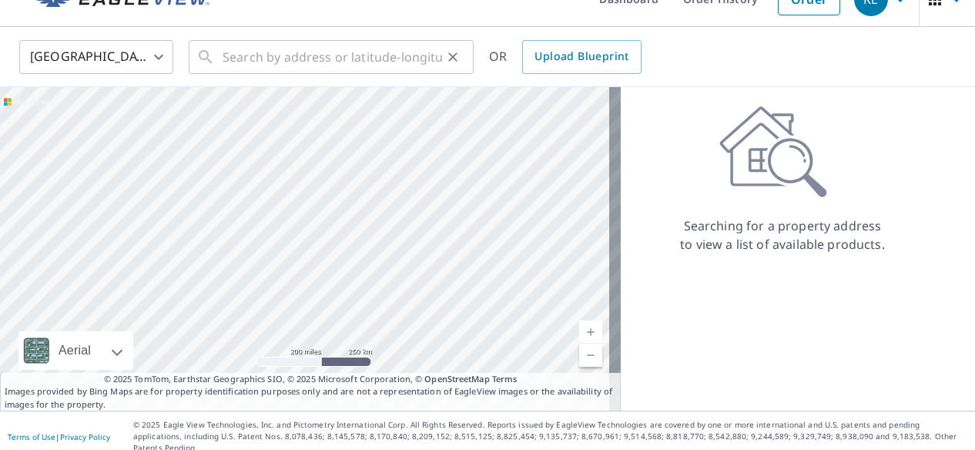
click at [220, 58] on div "​" at bounding box center [331, 57] width 285 height 34
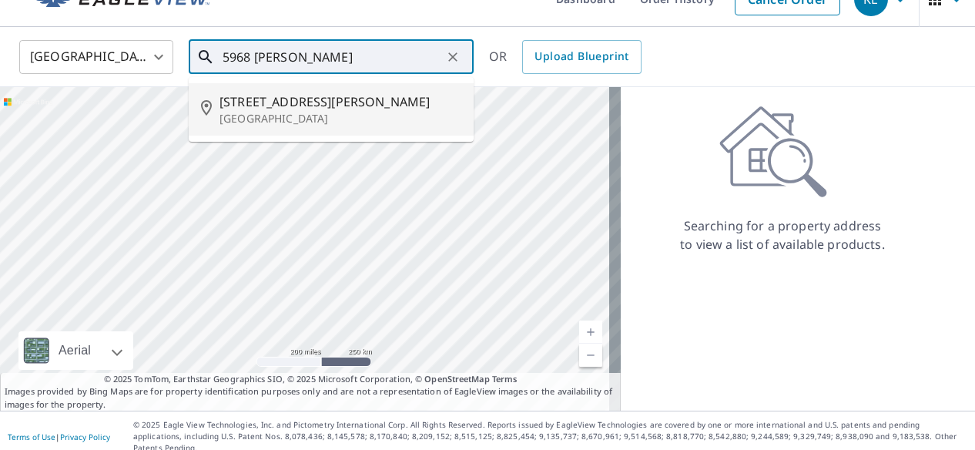
click at [257, 104] on span "[STREET_ADDRESS][PERSON_NAME]" at bounding box center [341, 101] width 242 height 18
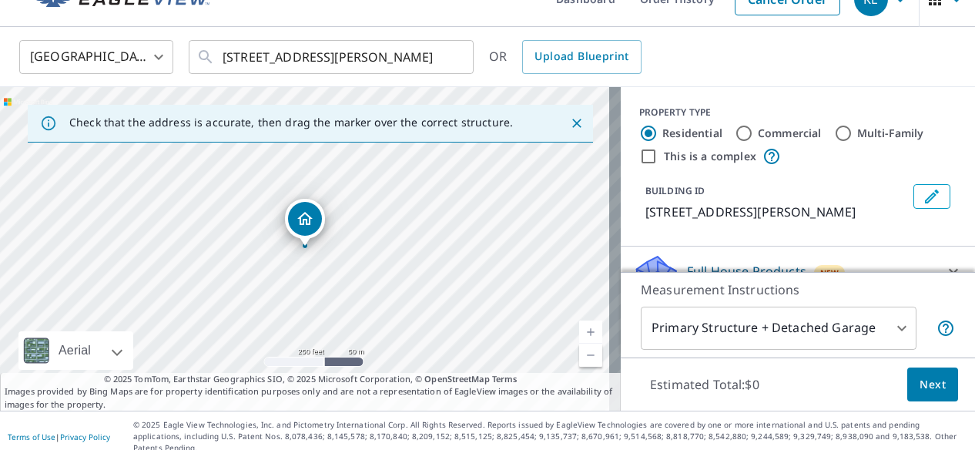
click at [397, 209] on div "[STREET_ADDRESS][PERSON_NAME]" at bounding box center [310, 248] width 621 height 323
click at [579, 326] on link "Current Level 17, Zoom In" at bounding box center [590, 331] width 23 height 23
click at [579, 326] on link "Current Level 18, Zoom In" at bounding box center [590, 331] width 23 height 23
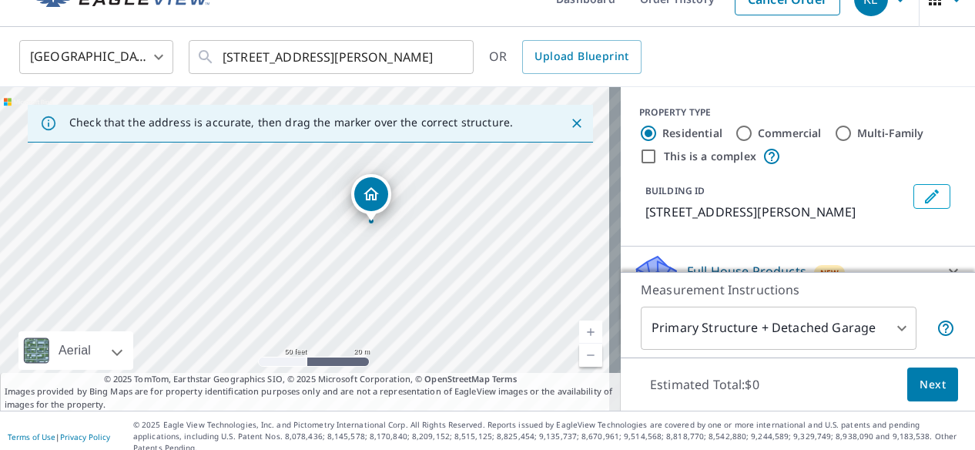
drag, startPoint x: 436, startPoint y: 270, endPoint x: 502, endPoint y: 246, distance: 70.7
click at [502, 246] on div "[STREET_ADDRESS][PERSON_NAME]" at bounding box center [310, 248] width 621 height 323
drag, startPoint x: 490, startPoint y: 216, endPoint x: 527, endPoint y: 280, distance: 73.9
click at [527, 280] on div "[STREET_ADDRESS][PERSON_NAME]" at bounding box center [310, 248] width 621 height 323
drag, startPoint x: 515, startPoint y: 250, endPoint x: 485, endPoint y: 164, distance: 91.3
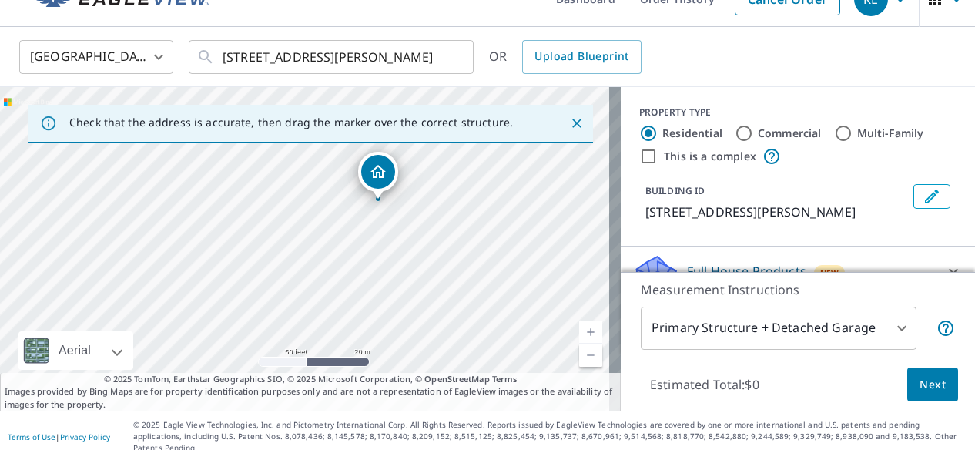
click at [485, 164] on div "[STREET_ADDRESS][PERSON_NAME]" at bounding box center [310, 248] width 621 height 323
drag, startPoint x: 484, startPoint y: 203, endPoint x: 507, endPoint y: 237, distance: 41.7
click at [507, 237] on div "[STREET_ADDRESS][PERSON_NAME]" at bounding box center [310, 248] width 621 height 323
